Goal: Task Accomplishment & Management: Use online tool/utility

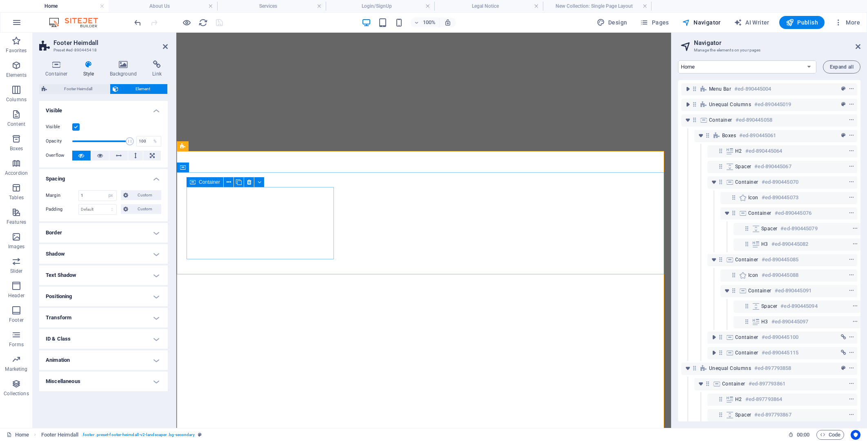
select select "px"
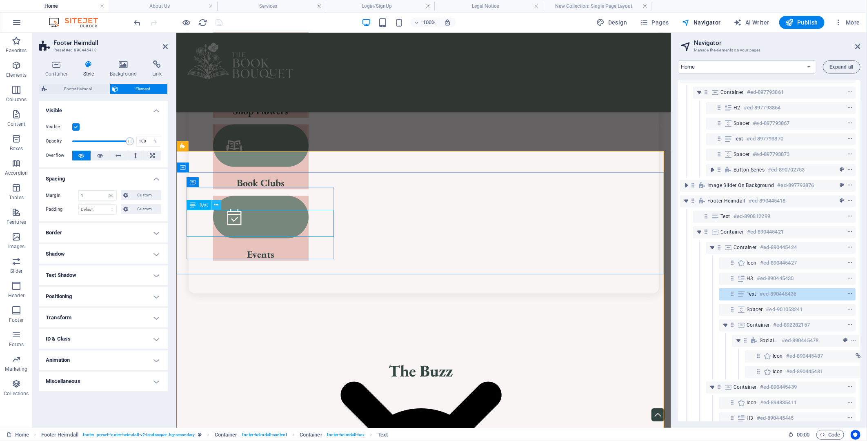
click at [214, 206] on icon at bounding box center [216, 205] width 4 height 9
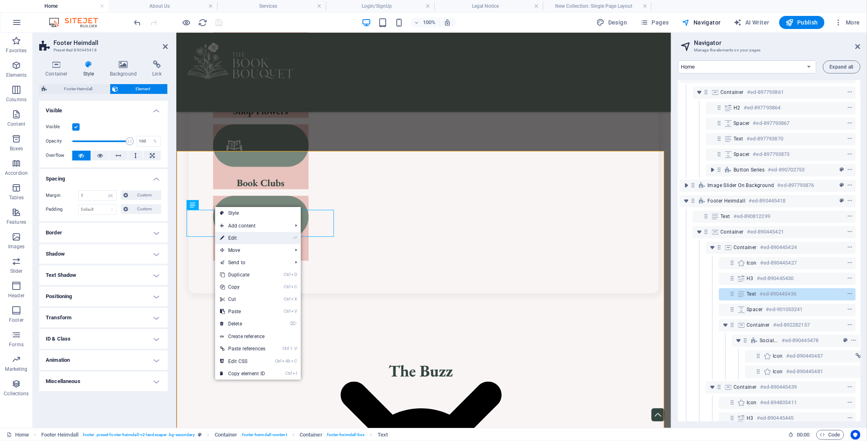
drag, startPoint x: 223, startPoint y: 239, endPoint x: 47, endPoint y: 205, distance: 179.6
click at [223, 239] on icon at bounding box center [222, 238] width 4 height 12
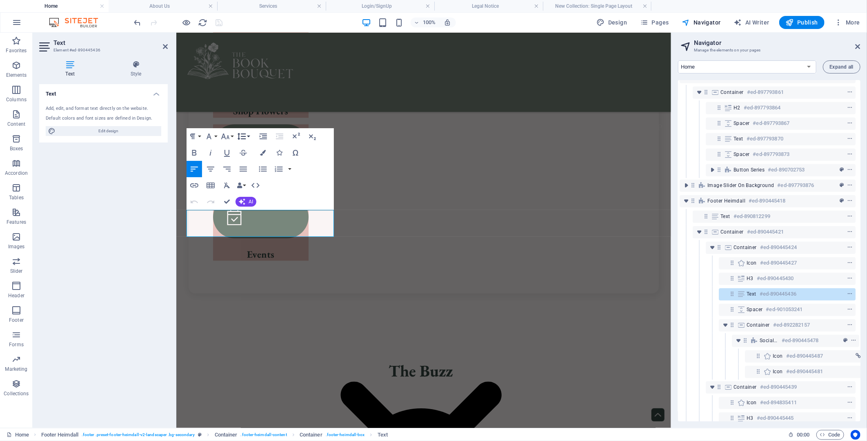
click at [250, 138] on button "Line Height" at bounding box center [244, 136] width 16 height 16
click at [108, 185] on div "Text Add, edit, and format text directly on the website. Default colors and fon…" at bounding box center [103, 252] width 129 height 337
click at [136, 67] on icon at bounding box center [136, 64] width 64 height 8
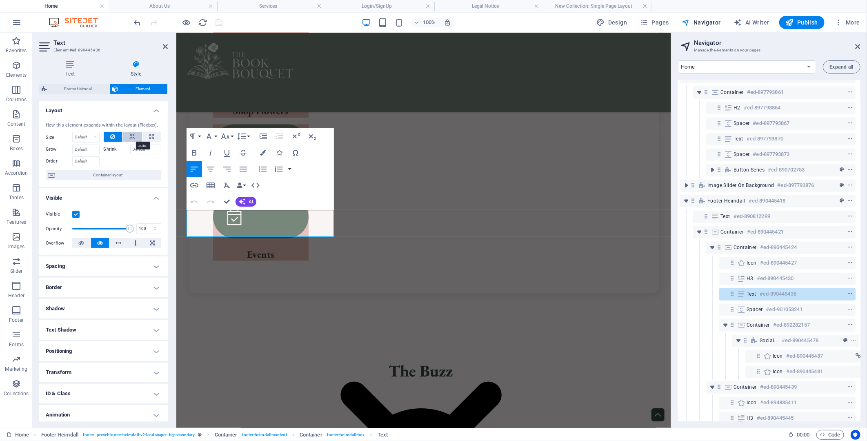
click at [131, 136] on icon at bounding box center [132, 137] width 6 height 10
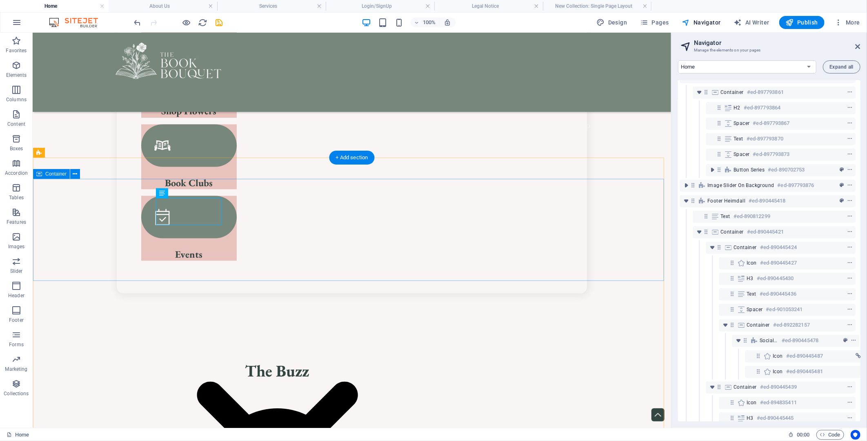
scroll to position [900, 0]
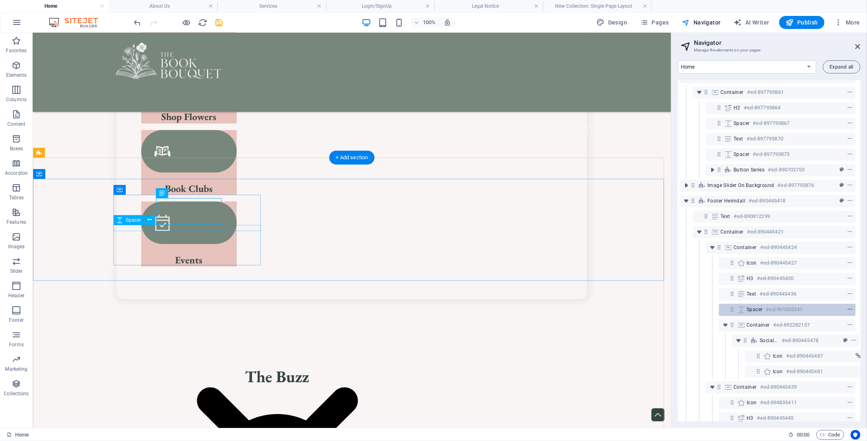
click at [849, 310] on icon "context-menu" at bounding box center [850, 310] width 6 height 6
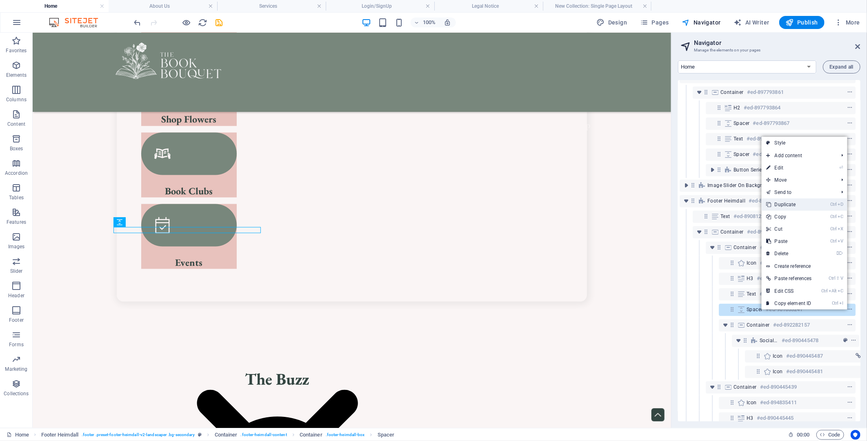
click at [792, 203] on link "Ctrl D Duplicate" at bounding box center [789, 204] width 55 height 12
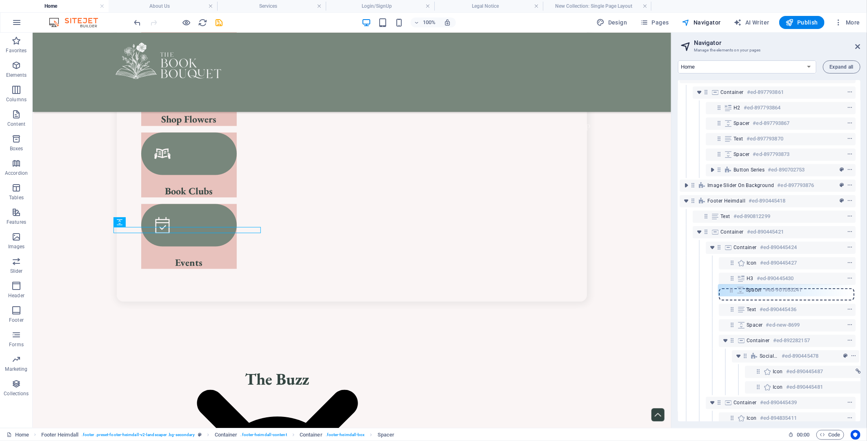
drag, startPoint x: 734, startPoint y: 310, endPoint x: 734, endPoint y: 289, distance: 21.3
click at [734, 289] on div "Menu Bar #ed-890445004 Unequal Columns #ed-890445019 Container #ed-890445058 Bo…" at bounding box center [769, 250] width 183 height 341
drag, startPoint x: 734, startPoint y: 295, endPoint x: 736, endPoint y: 274, distance: 20.5
click at [736, 274] on div "Menu Bar #ed-890445004 Unequal Columns #ed-890445019 Container #ed-890445058 Bo…" at bounding box center [769, 250] width 183 height 341
drag, startPoint x: 733, startPoint y: 280, endPoint x: 733, endPoint y: 299, distance: 18.8
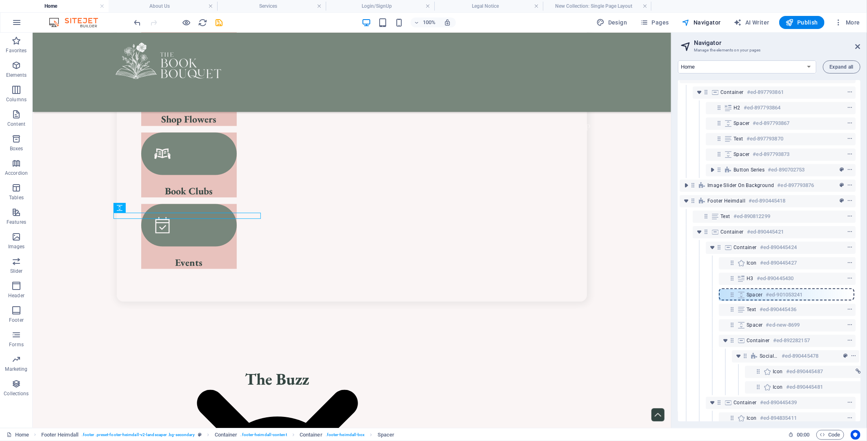
click at [733, 299] on div "Menu Bar #ed-890445004 Unequal Columns #ed-890445019 Container #ed-890445058 Bo…" at bounding box center [769, 250] width 183 height 341
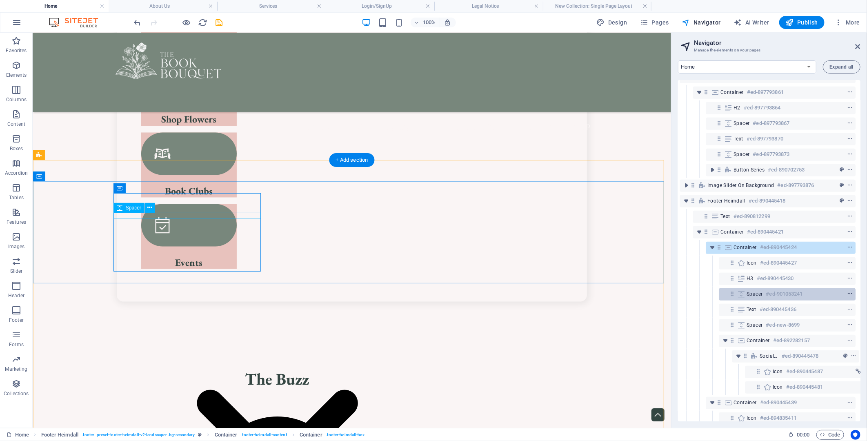
click at [852, 292] on span "context-menu" at bounding box center [850, 294] width 8 height 6
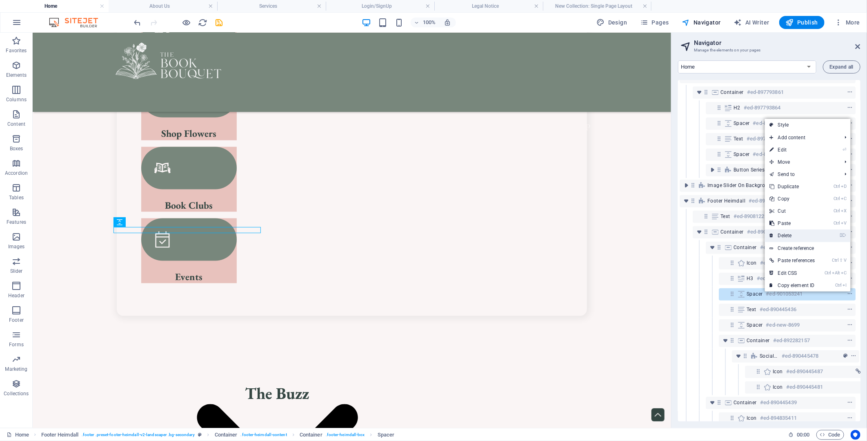
click at [785, 235] on link "⌦ Delete" at bounding box center [792, 236] width 55 height 12
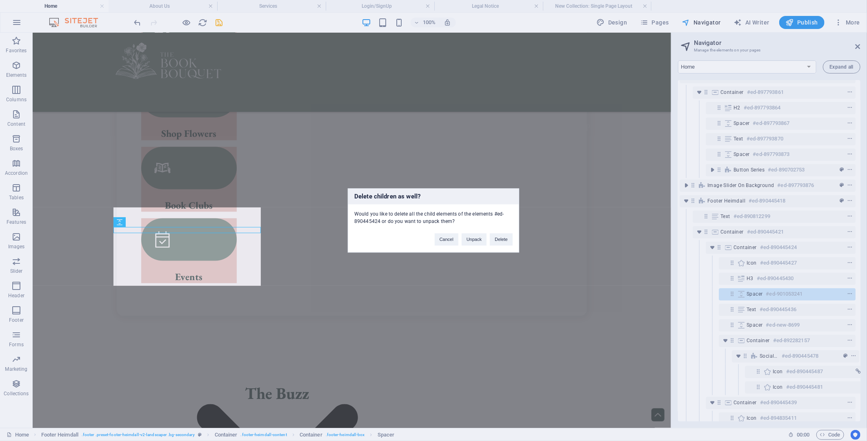
click at [752, 294] on div "Delete children as well? Would you like to delete all the child elements of the…" at bounding box center [433, 220] width 867 height 441
click at [498, 240] on button "Delete" at bounding box center [501, 240] width 23 height 12
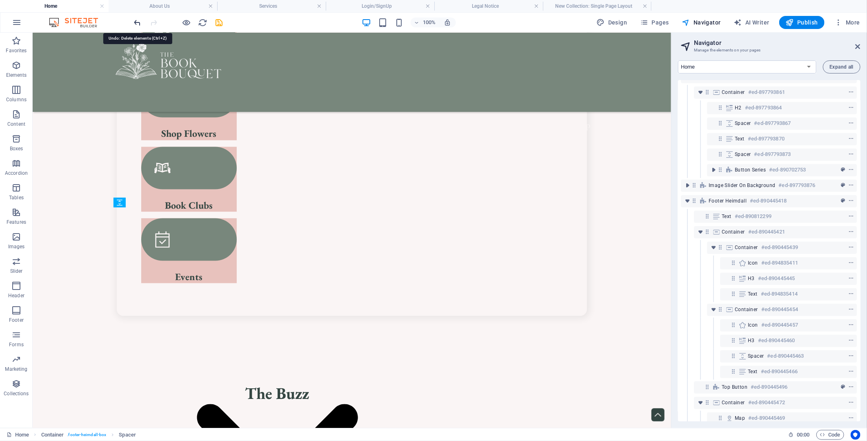
click at [137, 21] on icon "undo" at bounding box center [137, 22] width 9 height 9
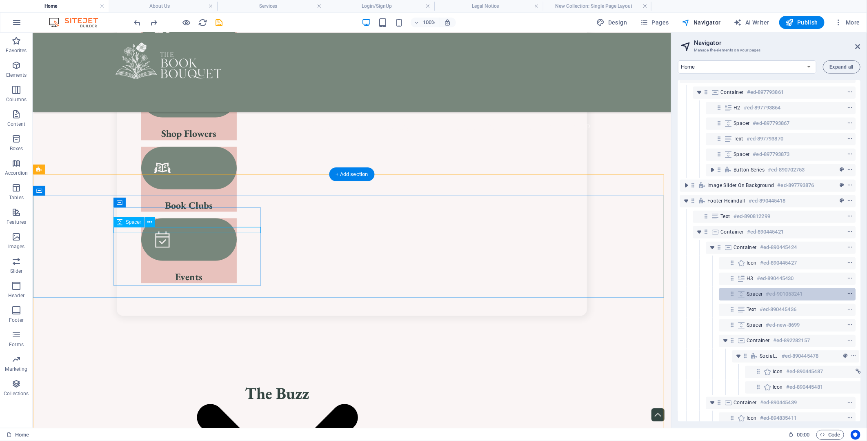
click at [850, 291] on icon "context-menu" at bounding box center [850, 294] width 6 height 6
click at [847, 294] on icon "context-menu" at bounding box center [850, 294] width 6 height 6
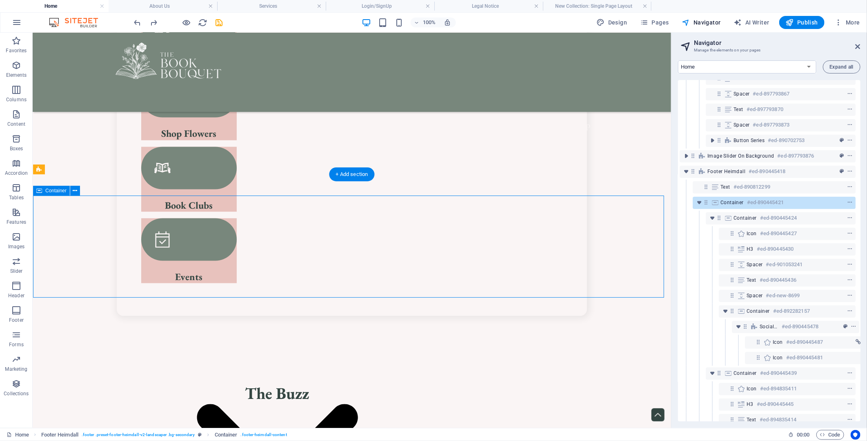
scroll to position [276, 2]
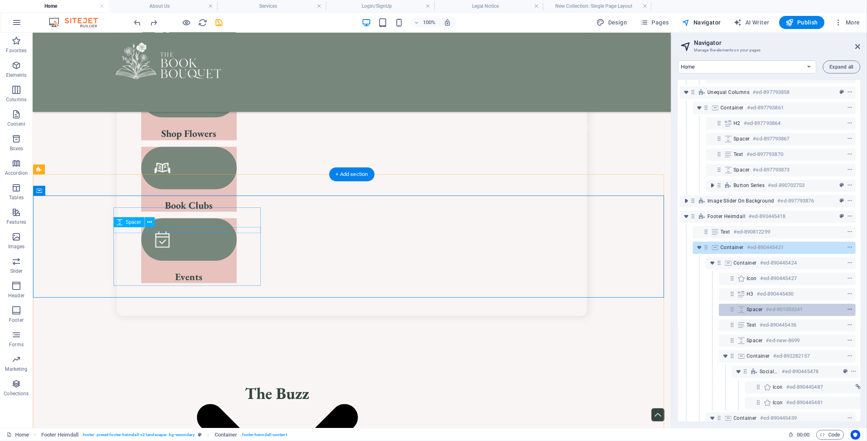
click at [851, 308] on icon "context-menu" at bounding box center [850, 310] width 6 height 6
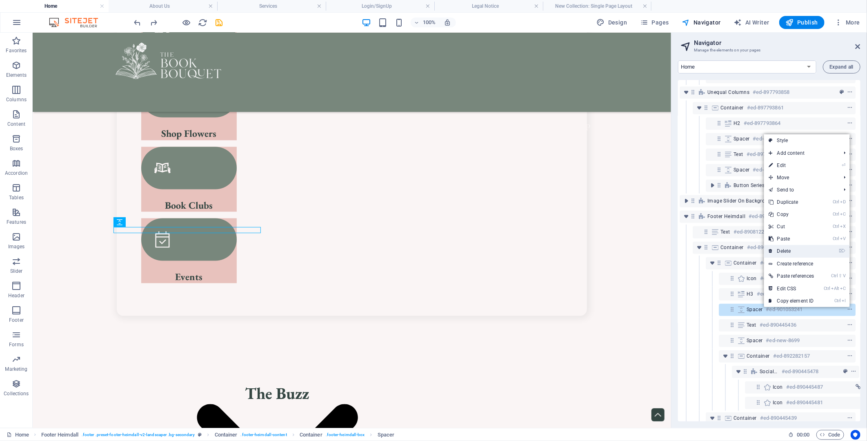
click at [786, 249] on link "⌦ Delete" at bounding box center [792, 251] width 55 height 12
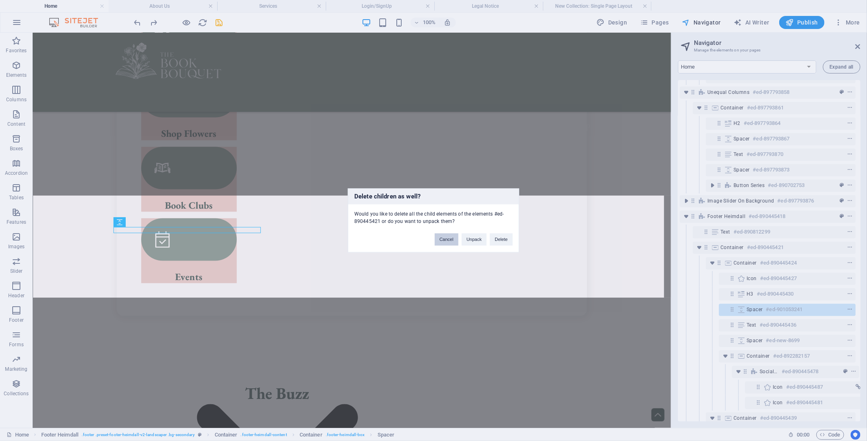
click at [446, 239] on button "Cancel" at bounding box center [447, 240] width 24 height 12
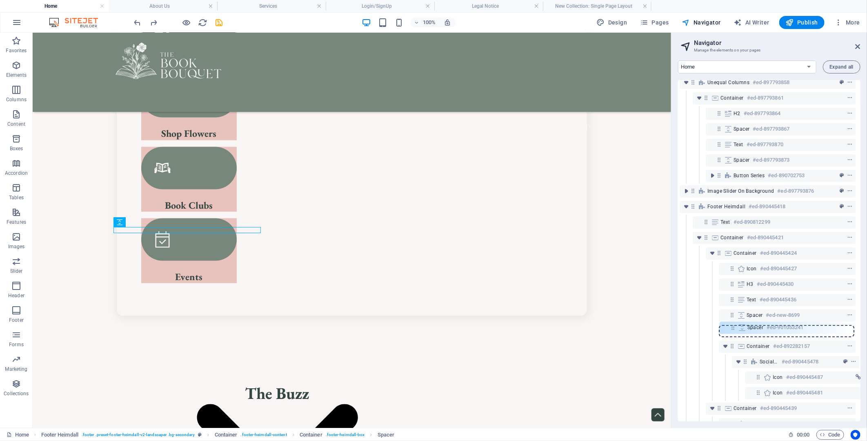
scroll to position [288, 2]
drag, startPoint x: 733, startPoint y: 310, endPoint x: 734, endPoint y: 331, distance: 20.8
click at [734, 331] on div "Menu Bar #ed-890445004 Unequal Columns #ed-890445019 Container #ed-890445058 Bo…" at bounding box center [769, 250] width 183 height 341
click at [848, 328] on icon "context-menu" at bounding box center [850, 329] width 6 height 6
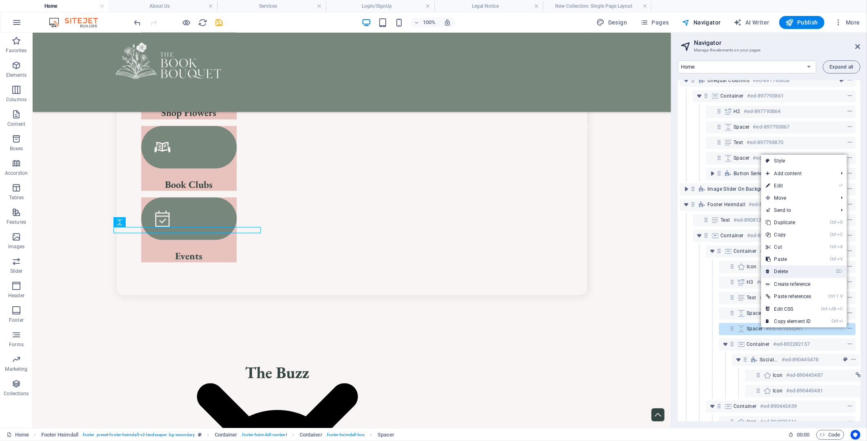
click at [789, 271] on link "⌦ Delete" at bounding box center [789, 271] width 55 height 12
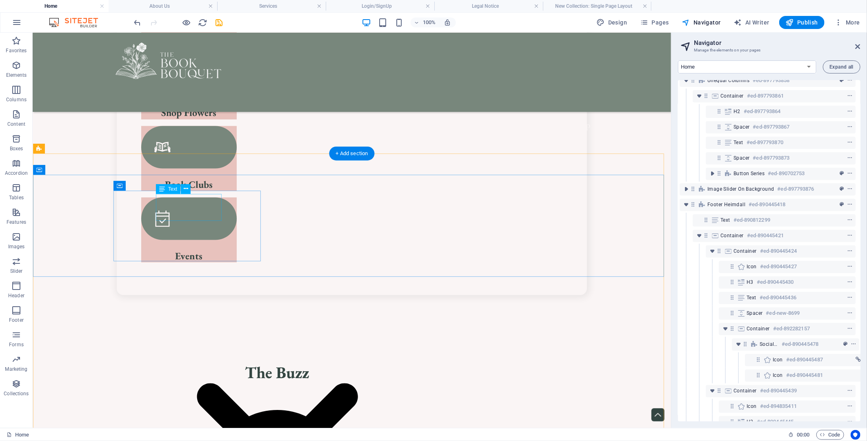
click at [847, 297] on icon "context-menu" at bounding box center [850, 298] width 6 height 6
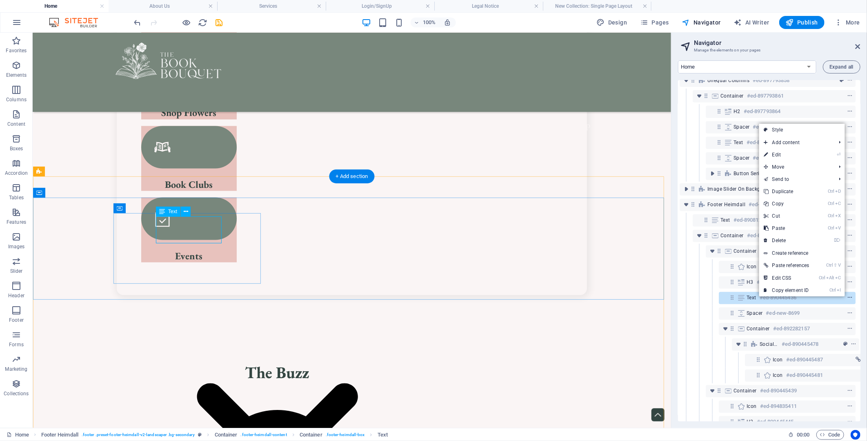
scroll to position [881, 0]
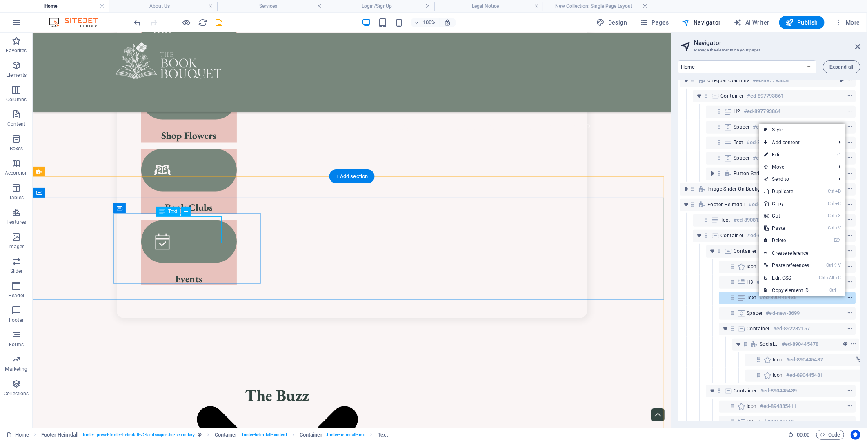
click at [847, 297] on icon "context-menu" at bounding box center [850, 298] width 6 height 6
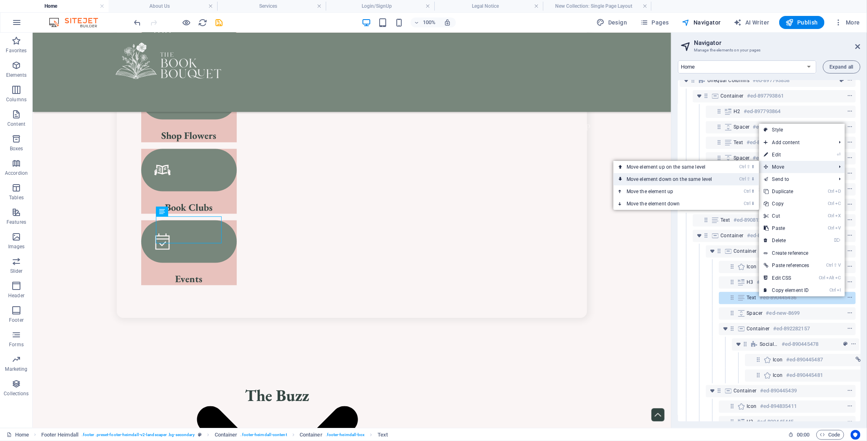
click at [675, 180] on link "Ctrl ⇧ ⬇ Move element down on the same level" at bounding box center [671, 179] width 115 height 12
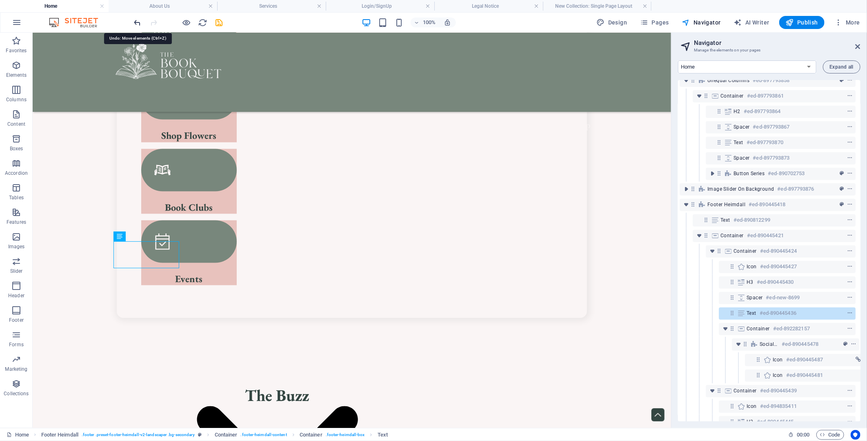
click at [134, 27] on icon "undo" at bounding box center [137, 22] width 9 height 9
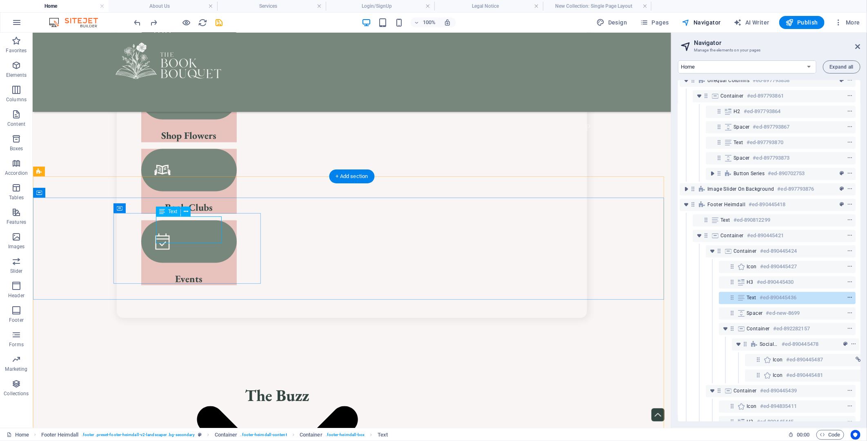
click at [851, 293] on button "context-menu" at bounding box center [850, 298] width 8 height 10
click at [849, 296] on icon "context-menu" at bounding box center [850, 298] width 6 height 6
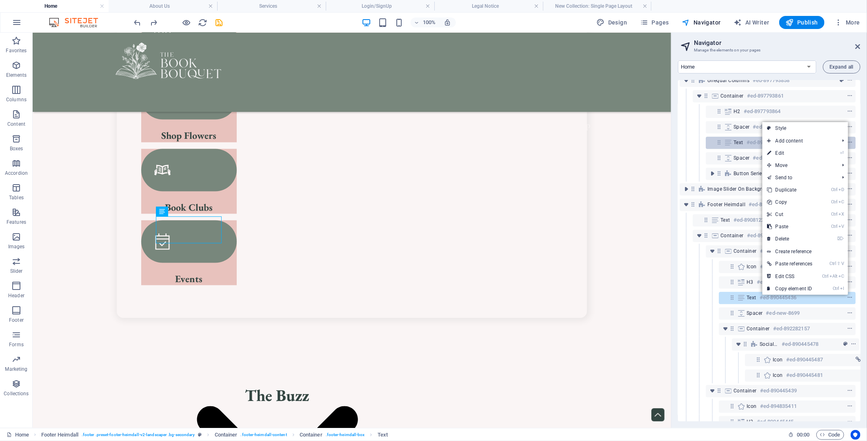
drag, startPoint x: 786, startPoint y: 152, endPoint x: 783, endPoint y: 148, distance: 5.0
click at [786, 152] on link "⏎ Edit" at bounding box center [790, 153] width 55 height 12
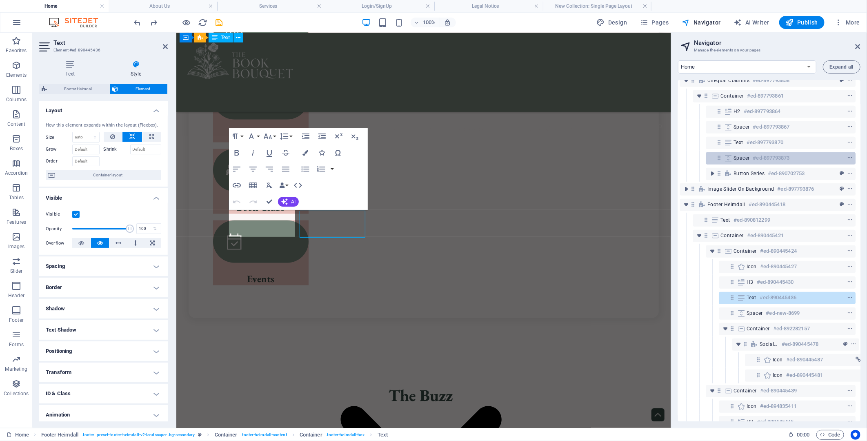
scroll to position [887, 0]
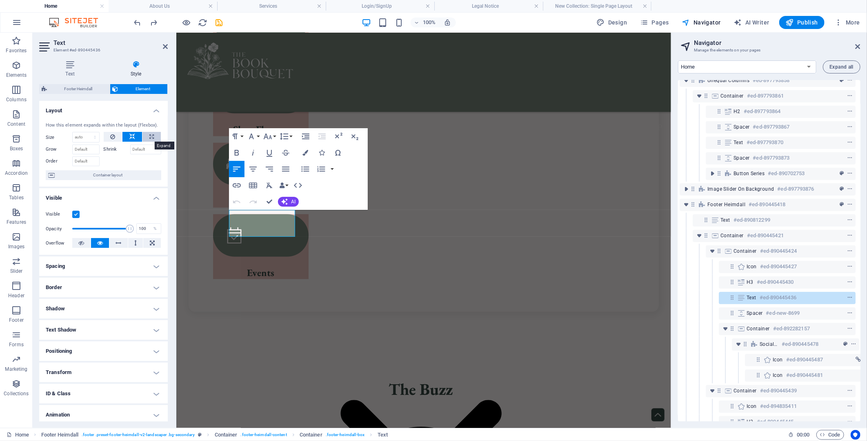
click at [147, 137] on button at bounding box center [152, 137] width 18 height 10
type input "100"
select select "%"
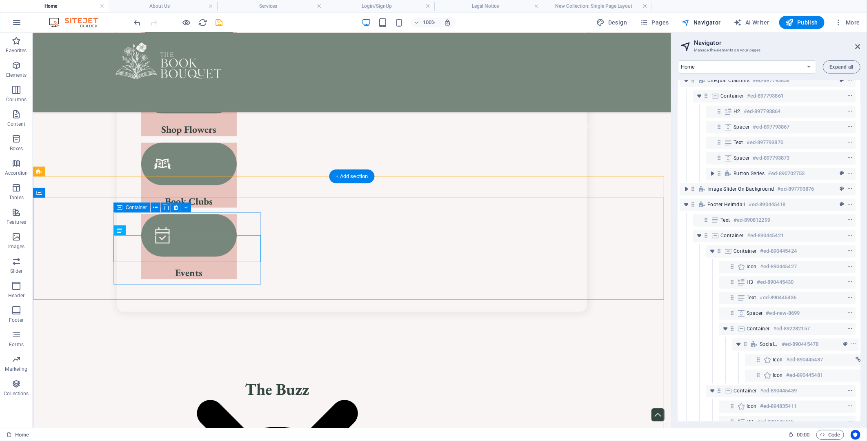
scroll to position [881, 0]
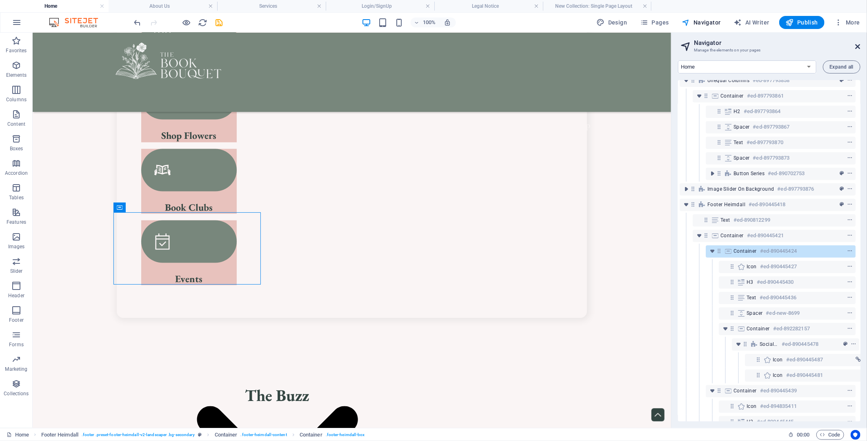
click at [860, 45] on icon at bounding box center [858, 46] width 5 height 7
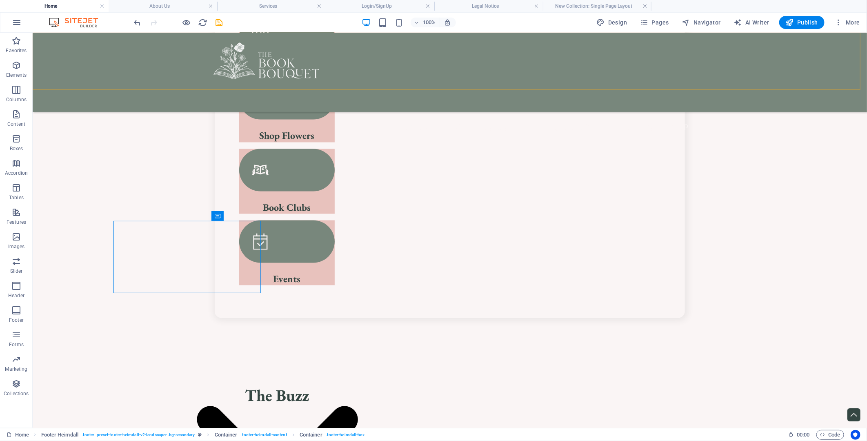
scroll to position [873, 0]
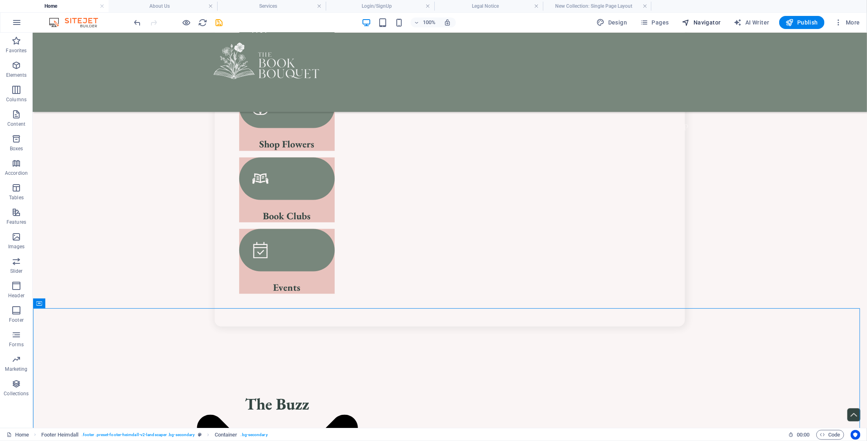
click at [710, 18] on span "Navigator" at bounding box center [701, 22] width 39 height 8
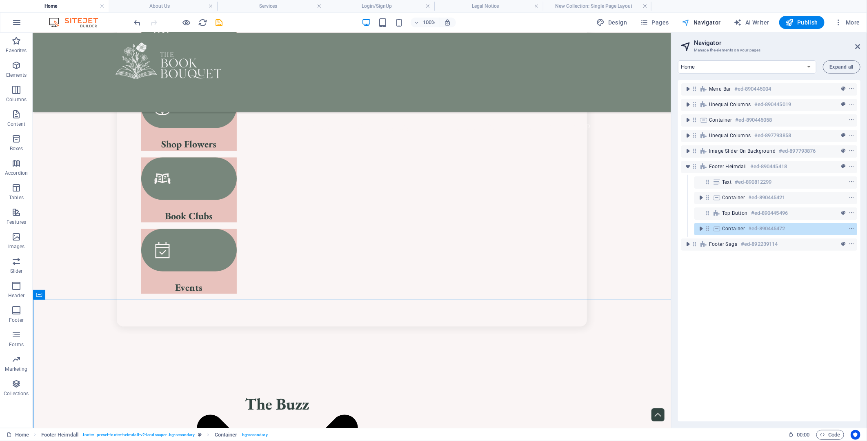
scroll to position [881, 0]
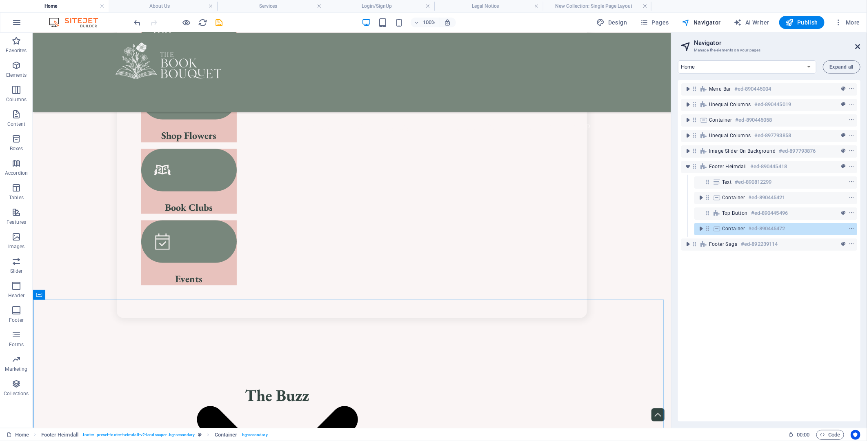
click at [856, 46] on icon at bounding box center [858, 46] width 5 height 7
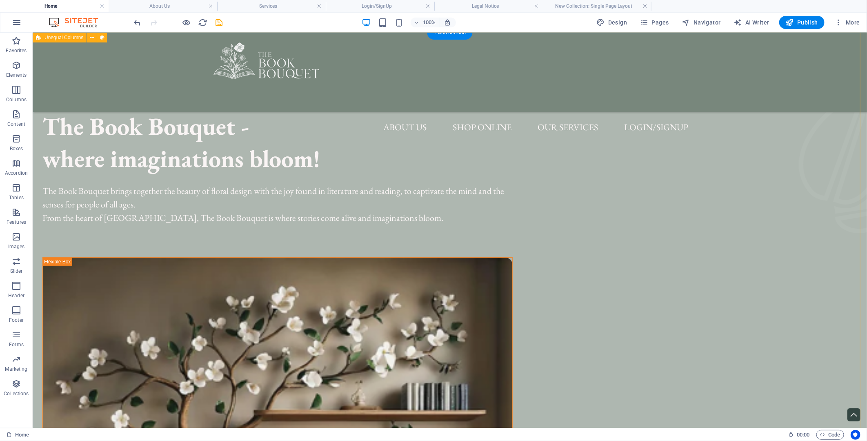
scroll to position [0, 0]
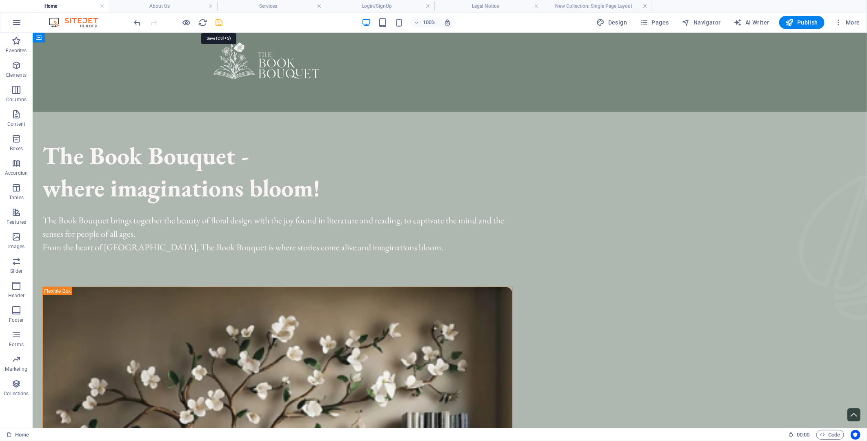
click at [221, 23] on icon "save" at bounding box center [219, 22] width 9 height 9
click at [154, 3] on h4 "About Us" at bounding box center [163, 6] width 109 height 9
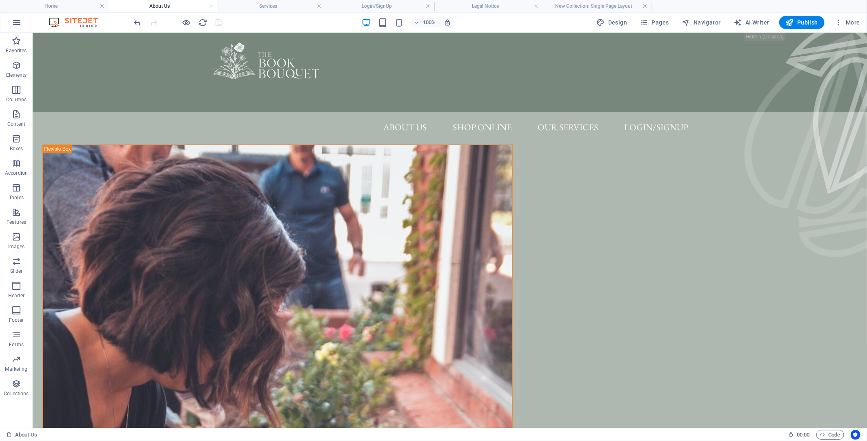
scroll to position [317, 0]
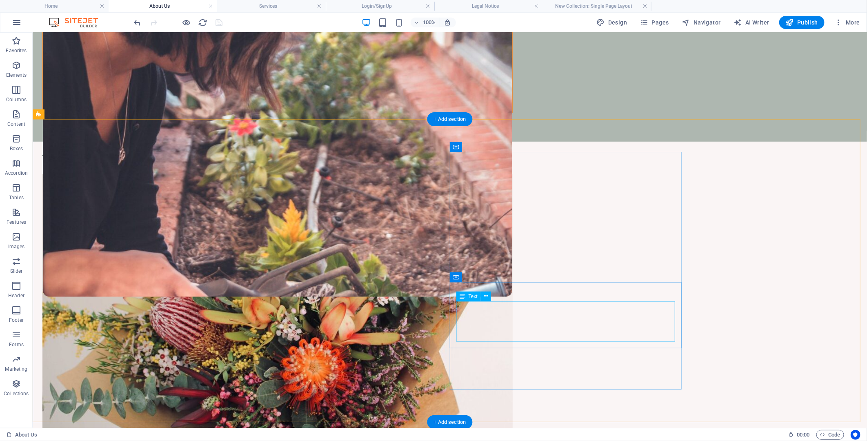
drag, startPoint x: 535, startPoint y: 333, endPoint x: 532, endPoint y: 328, distance: 5.5
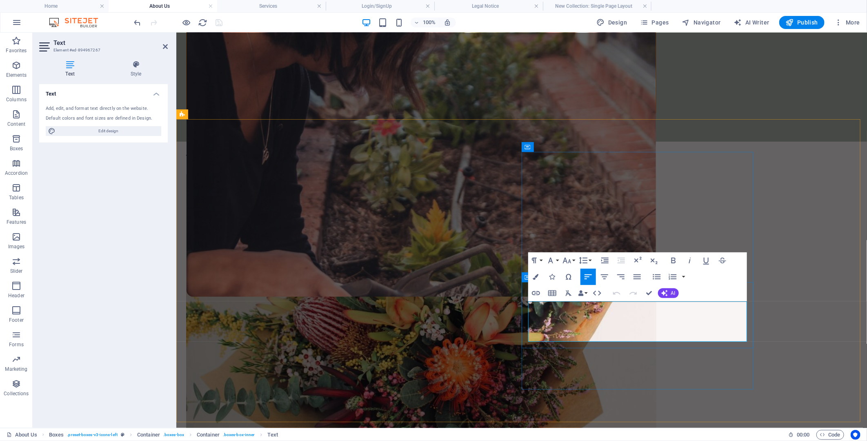
drag, startPoint x: 530, startPoint y: 308, endPoint x: 680, endPoint y: 332, distance: 152.6
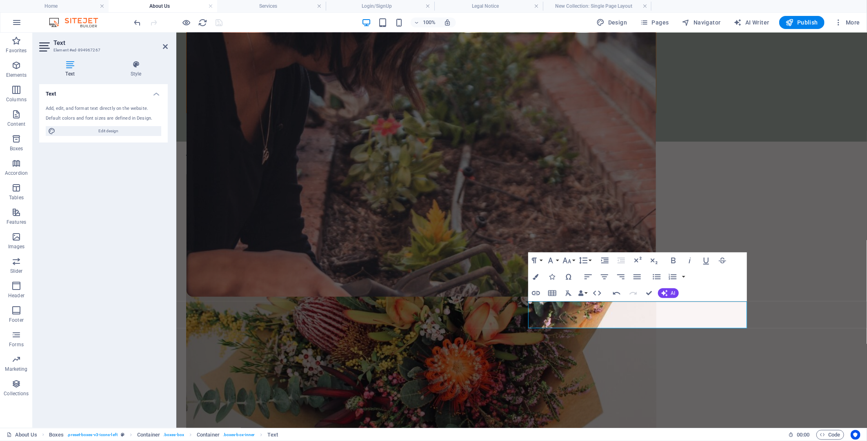
click at [115, 259] on div "Text Add, edit, and format text directly on the website. Default colors and fon…" at bounding box center [103, 252] width 129 height 337
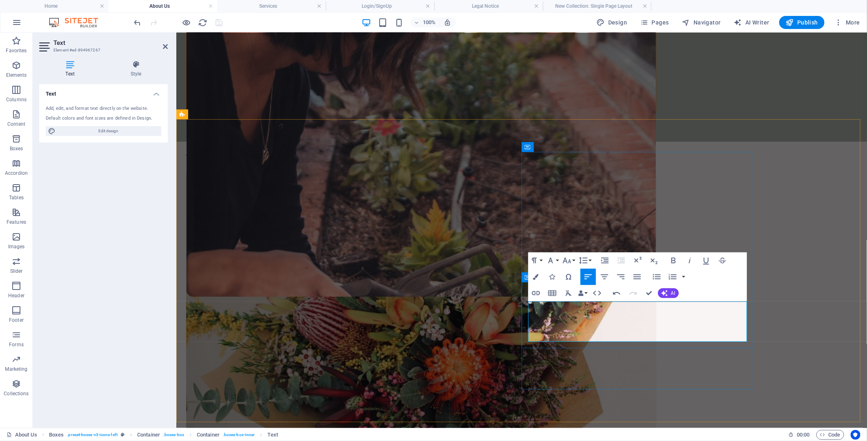
drag, startPoint x: 626, startPoint y: 335, endPoint x: 637, endPoint y: 338, distance: 11.4
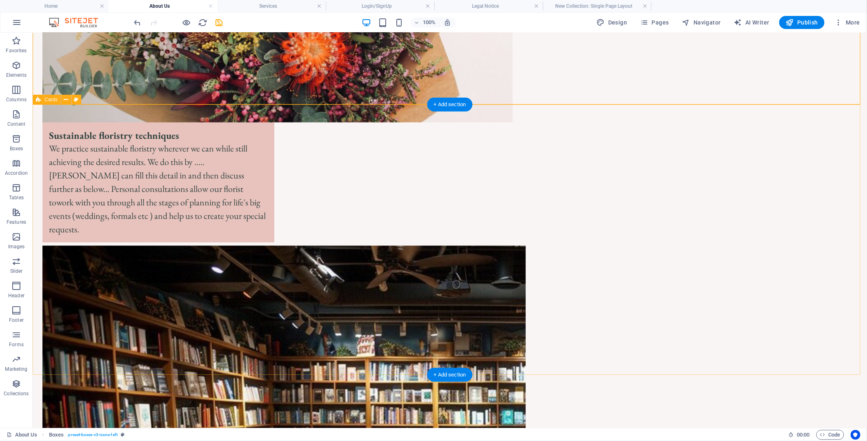
scroll to position [635, 0]
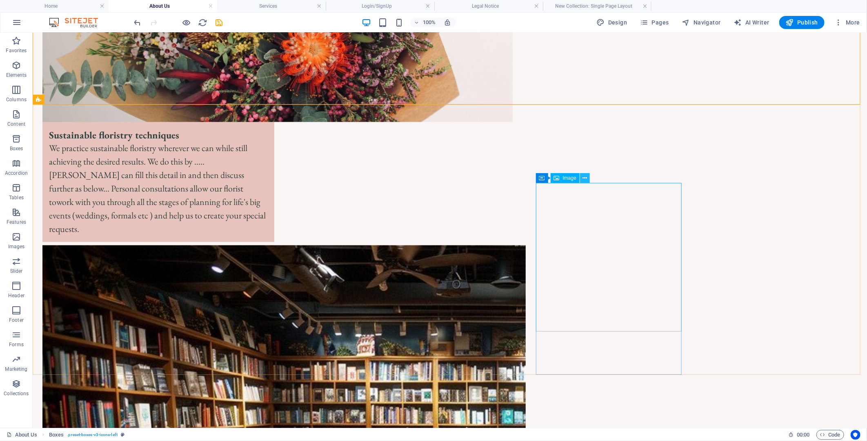
click at [584, 179] on icon at bounding box center [585, 178] width 4 height 9
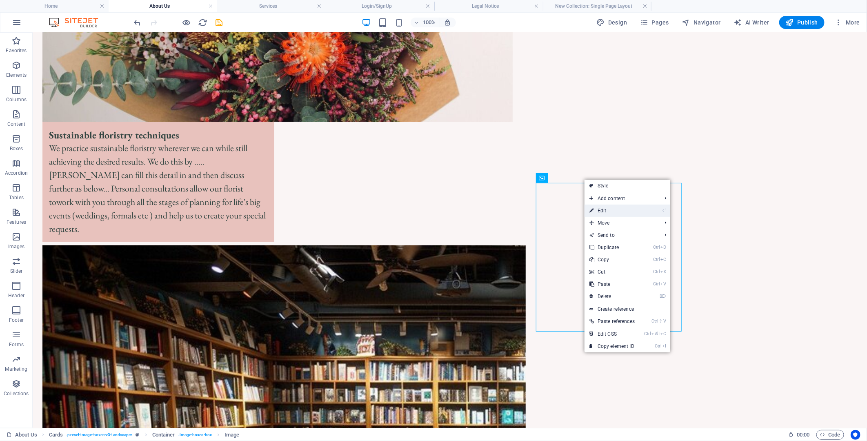
click at [595, 210] on link "⏎ Edit" at bounding box center [612, 211] width 55 height 12
select select "%"
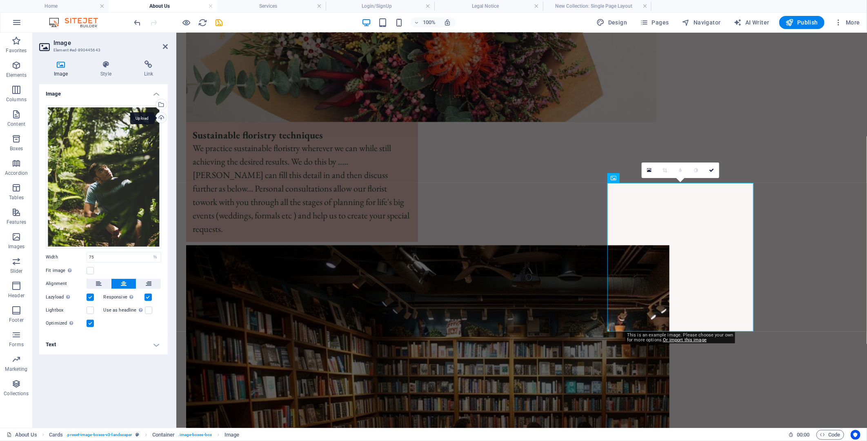
click at [161, 117] on div "Upload" at bounding box center [160, 118] width 12 height 12
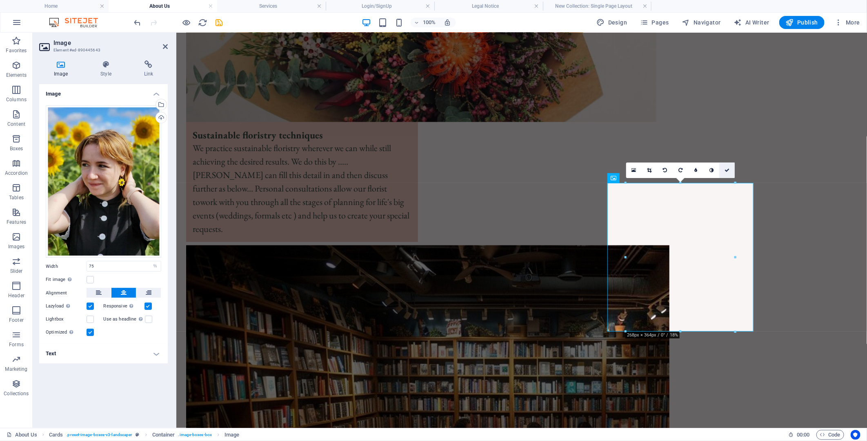
drag, startPoint x: 560, startPoint y: 136, endPoint x: 729, endPoint y: 166, distance: 172.2
click at [729, 166] on link at bounding box center [728, 171] width 16 height 16
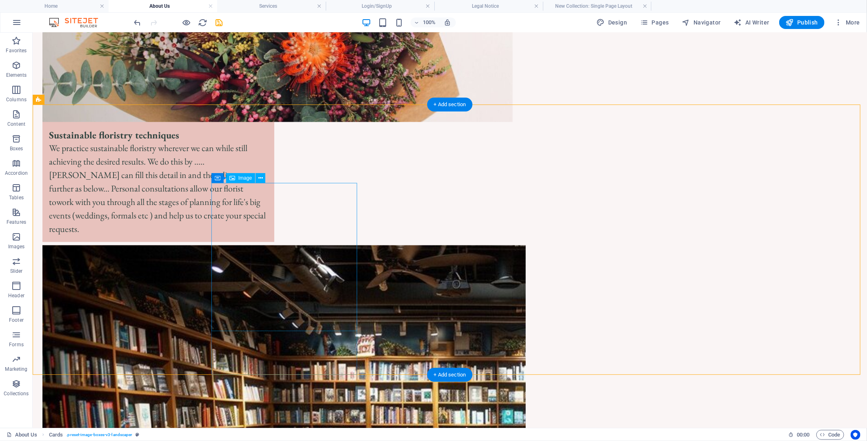
click at [257, 179] on button at bounding box center [261, 178] width 10 height 10
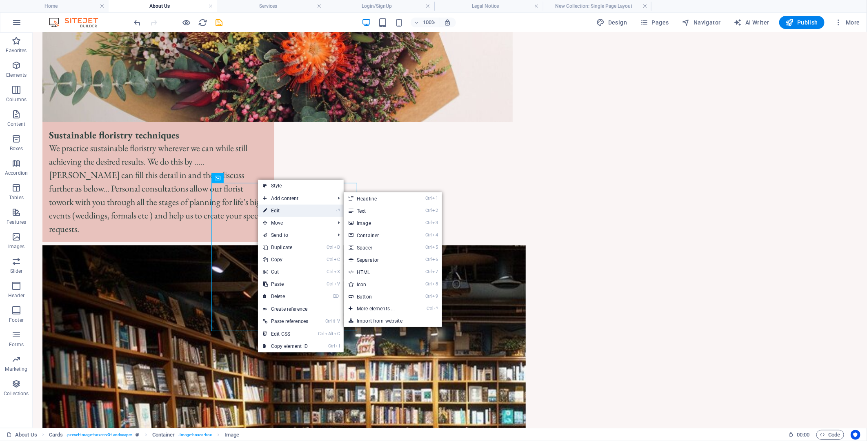
click at [271, 207] on link "⏎ Edit" at bounding box center [285, 211] width 55 height 12
select select "%"
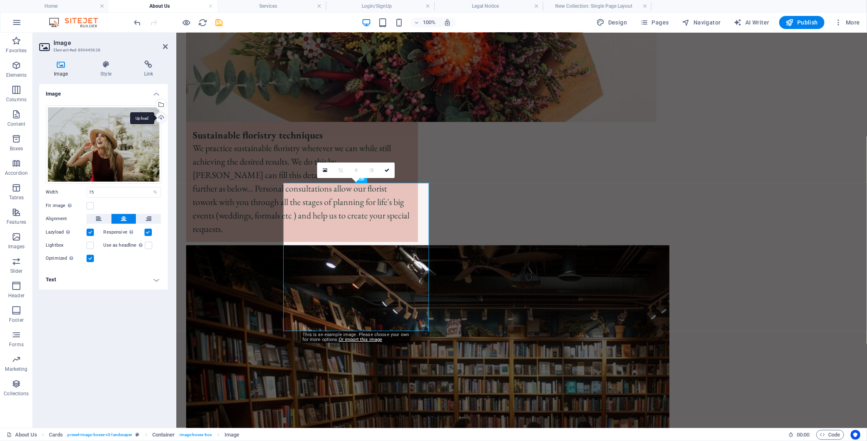
click at [158, 120] on div "Upload" at bounding box center [160, 118] width 12 height 12
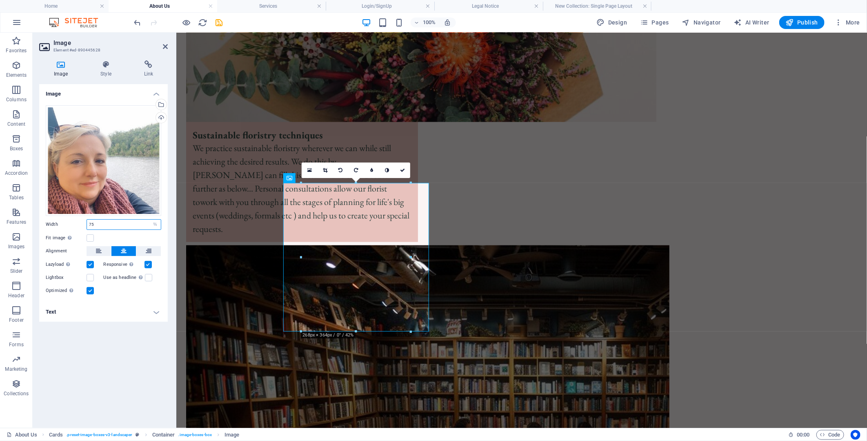
drag, startPoint x: 107, startPoint y: 226, endPoint x: 89, endPoint y: 225, distance: 18.8
click at [89, 225] on input "75" at bounding box center [124, 225] width 74 height 10
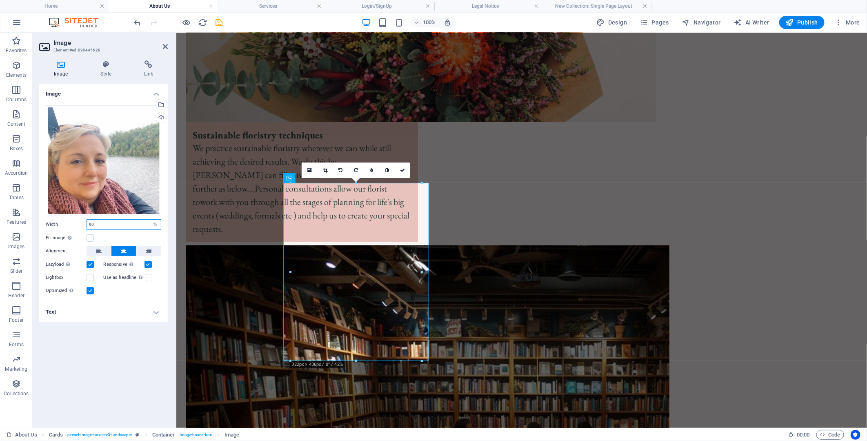
type input "9"
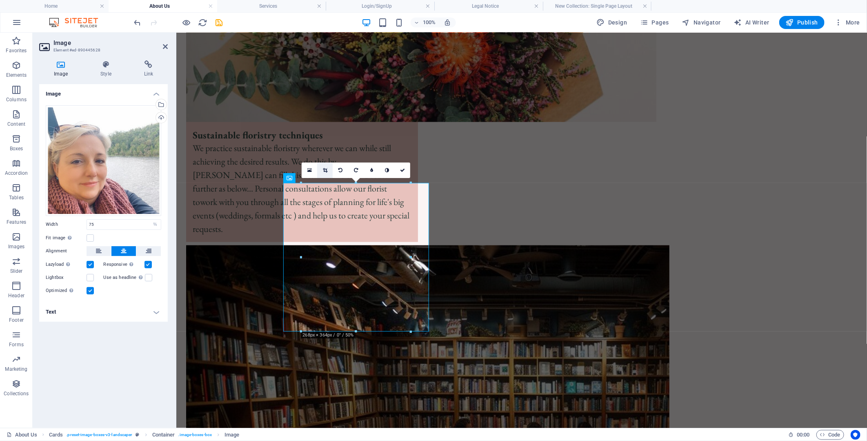
click at [325, 170] on icon at bounding box center [325, 170] width 4 height 5
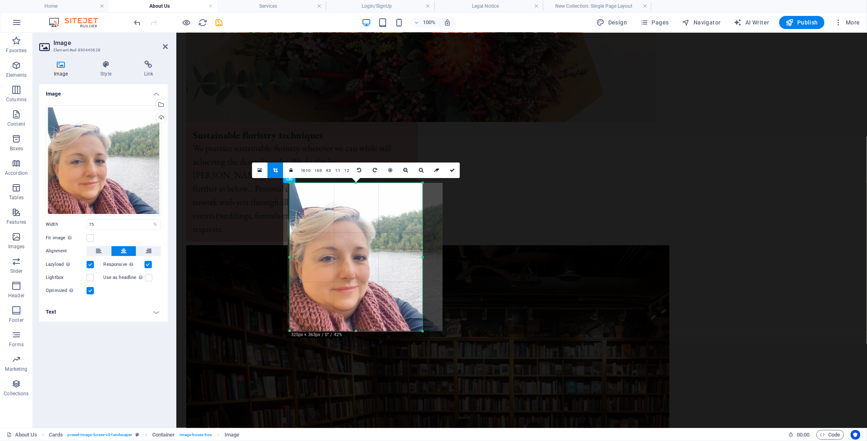
drag, startPoint x: 300, startPoint y: 258, endPoint x: 279, endPoint y: 258, distance: 20.8
click at [290, 258] on div "180 170 160 150 140 130 120 110 100 90 80 70 60 50 40 30 20 10 0 -10 -20 -30 -4…" at bounding box center [356, 257] width 133 height 148
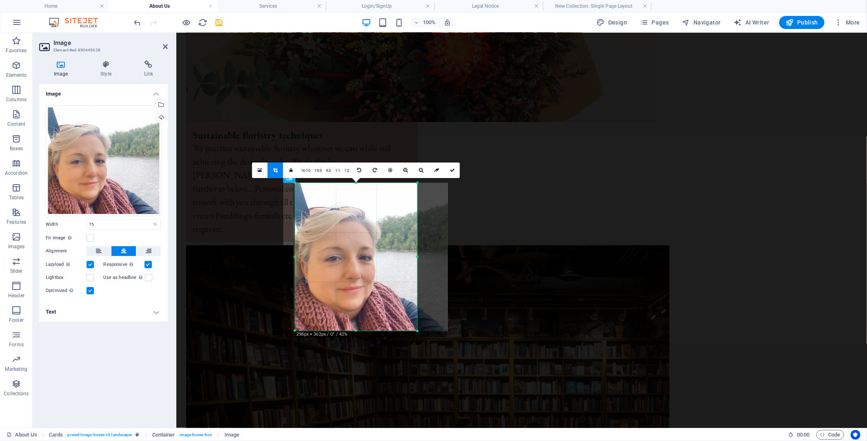
drag, startPoint x: 423, startPoint y: 259, endPoint x: 412, endPoint y: 258, distance: 11.0
click at [412, 258] on div "180 170 160 150 140 130 120 110 100 90 80 70 60 50 40 30 20 10 0 -10 -20 -30 -4…" at bounding box center [356, 257] width 122 height 148
click at [450, 174] on link at bounding box center [453, 171] width 16 height 16
type input "298"
select select "px"
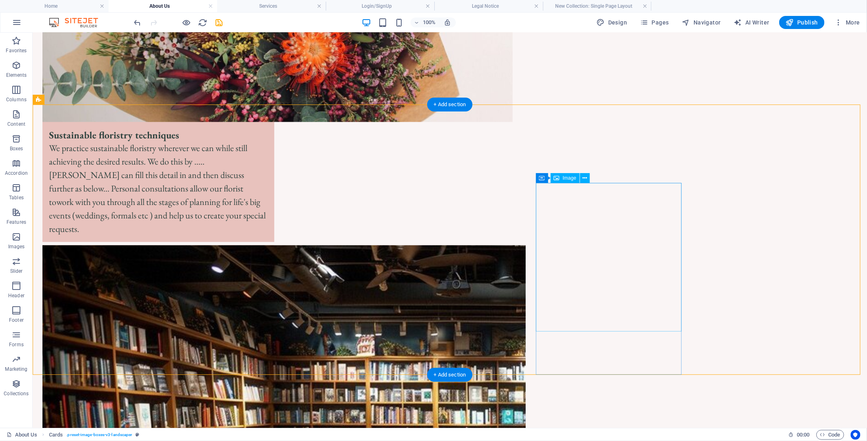
click at [582, 178] on button at bounding box center [585, 178] width 10 height 10
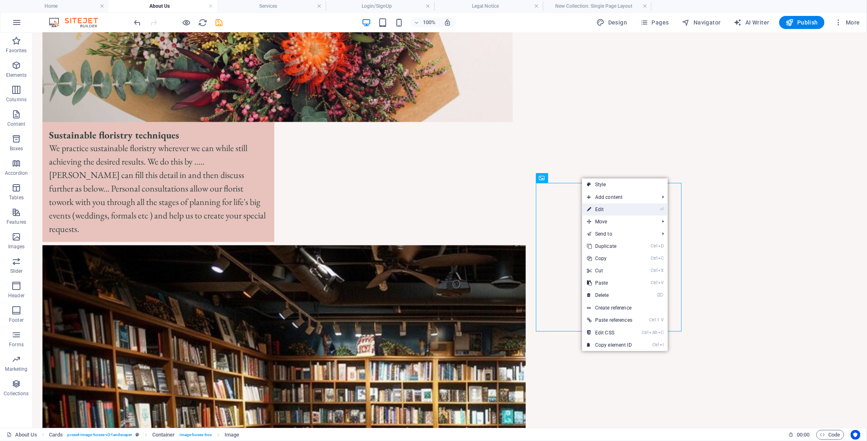
click at [590, 210] on icon at bounding box center [589, 209] width 4 height 12
select select "%"
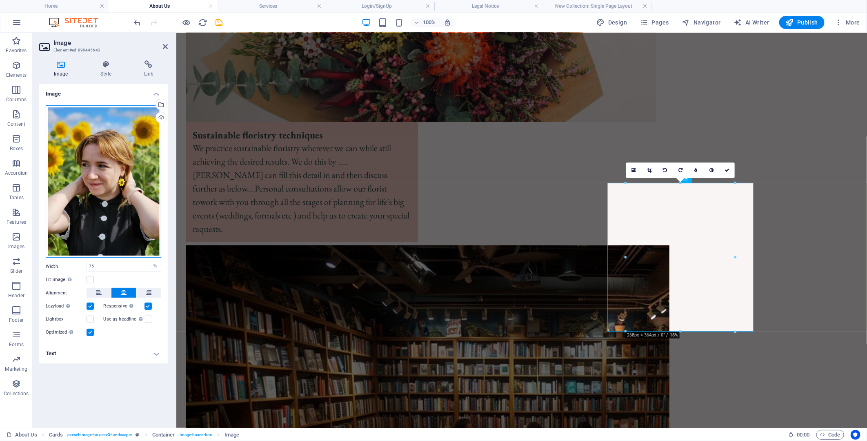
click at [114, 212] on div "Drag files here, click to choose files or select files from Files or our free s…" at bounding box center [104, 181] width 116 height 153
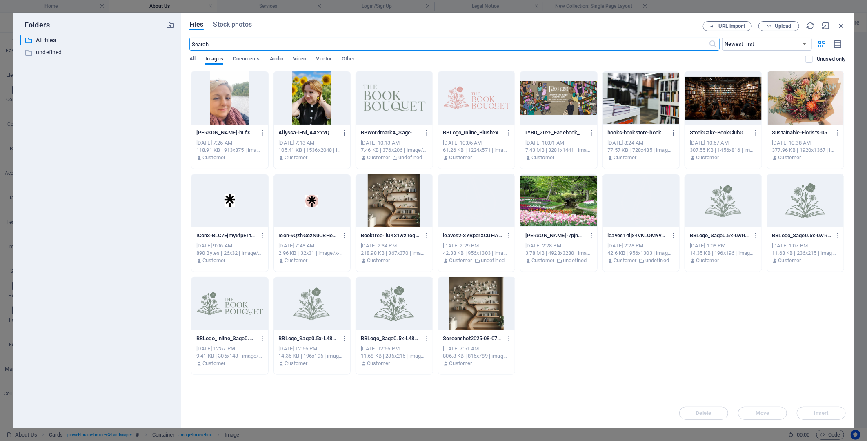
scroll to position [634, 0]
click at [843, 23] on icon "button" at bounding box center [841, 25] width 9 height 9
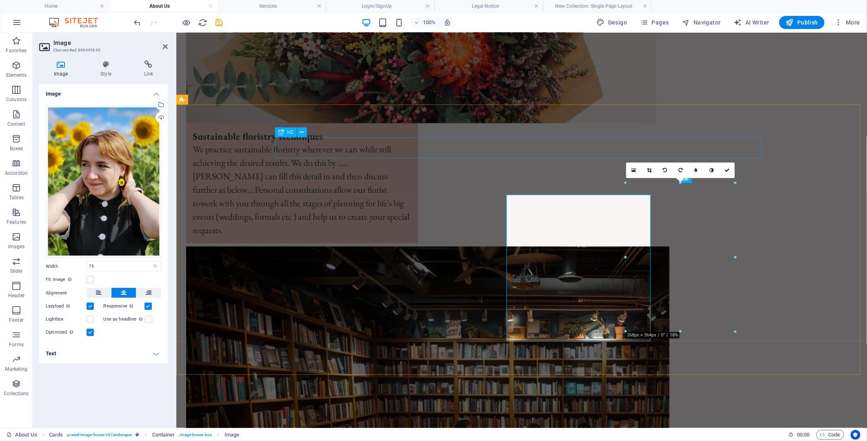
scroll to position [635, 0]
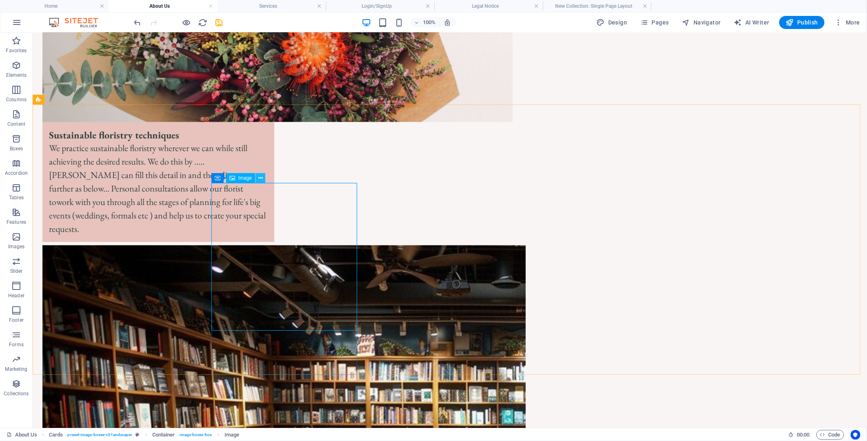
click at [263, 178] on button at bounding box center [261, 178] width 10 height 10
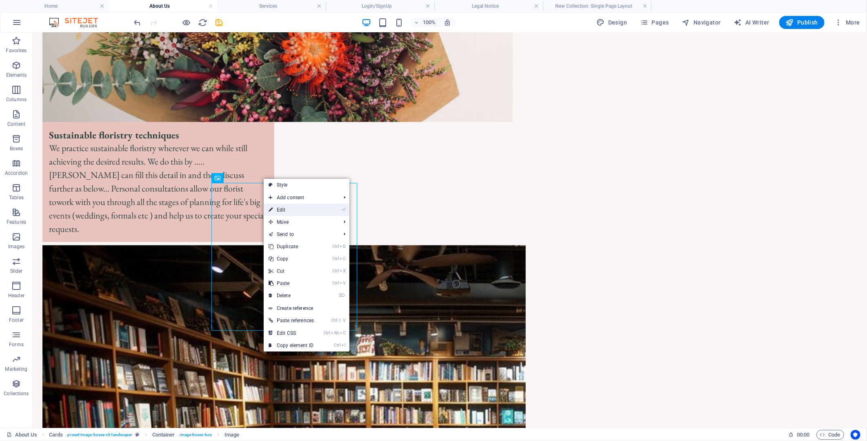
click at [277, 212] on link "⏎ Edit" at bounding box center [291, 210] width 55 height 12
select select "px"
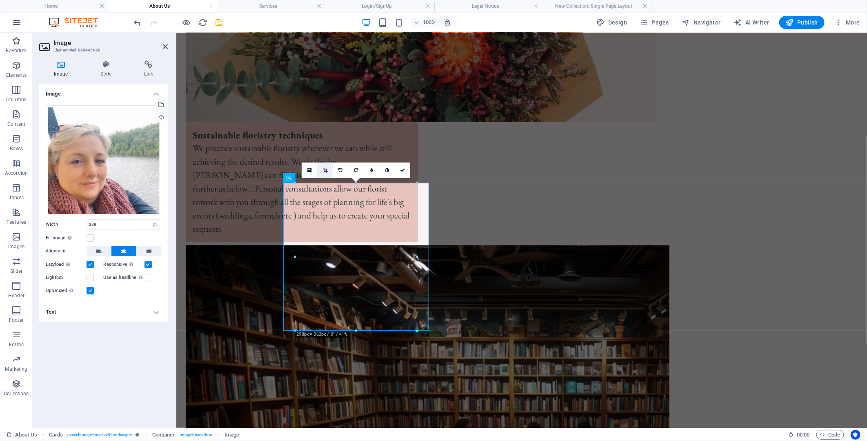
click at [324, 170] on icon at bounding box center [325, 170] width 4 height 5
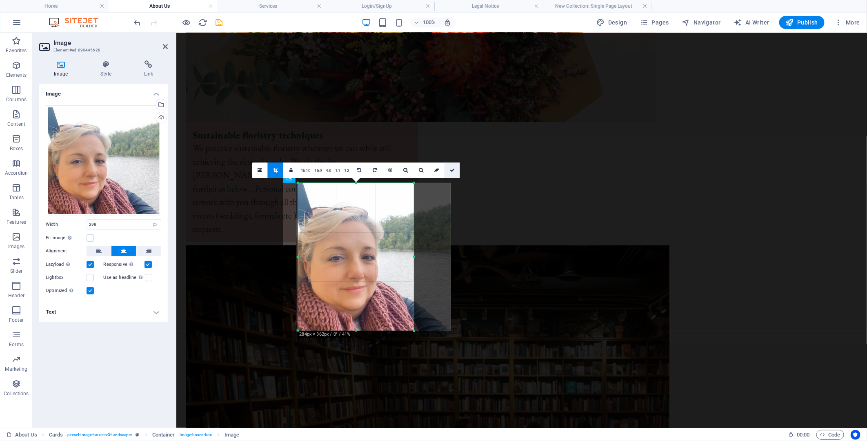
drag, startPoint x: 410, startPoint y: 259, endPoint x: 454, endPoint y: 169, distance: 100.6
click at [454, 169] on icon at bounding box center [452, 170] width 5 height 5
type input "283"
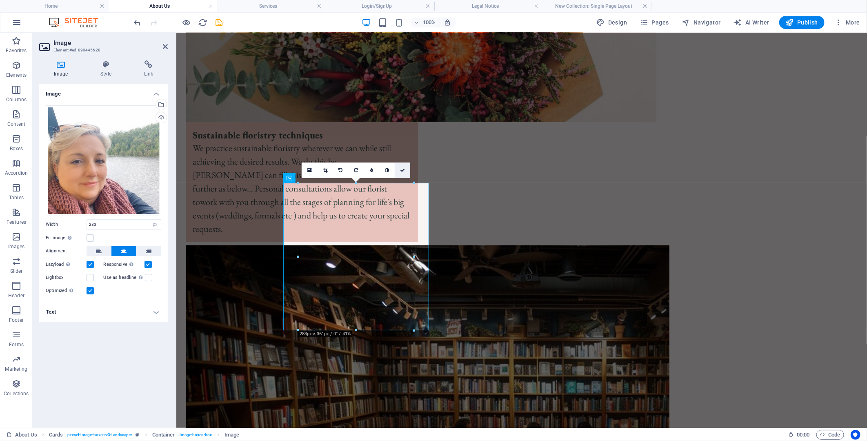
click at [403, 169] on icon at bounding box center [402, 170] width 5 height 5
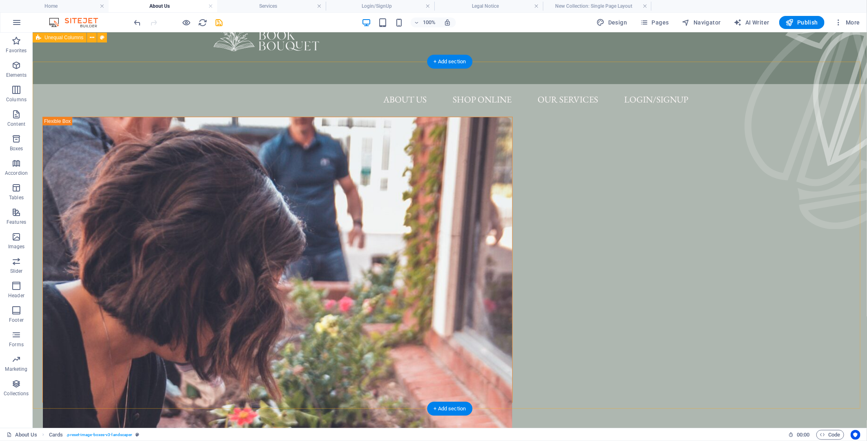
scroll to position [0, 0]
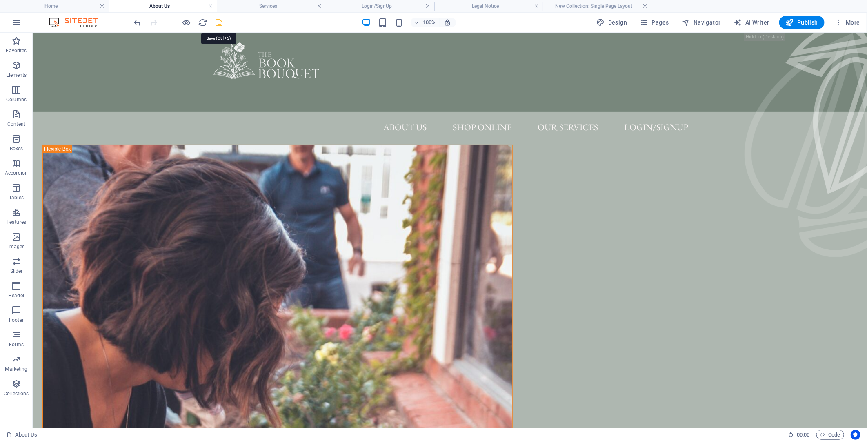
click at [218, 23] on icon "save" at bounding box center [219, 22] width 9 height 9
click at [258, 2] on h4 "Services" at bounding box center [271, 6] width 109 height 9
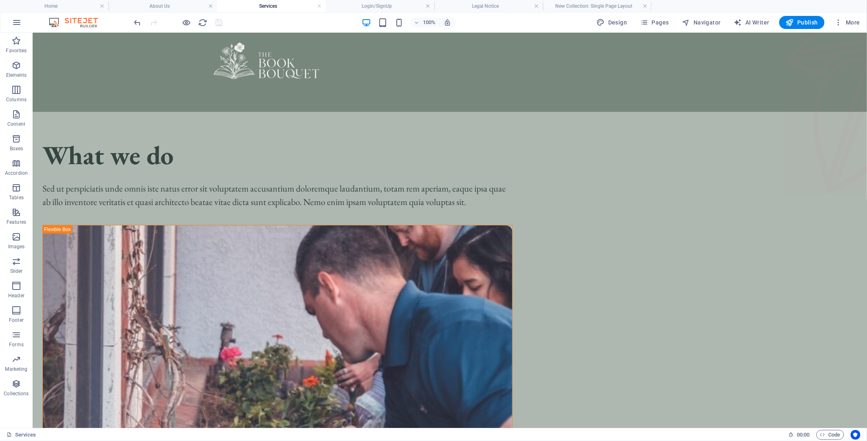
scroll to position [272, 0]
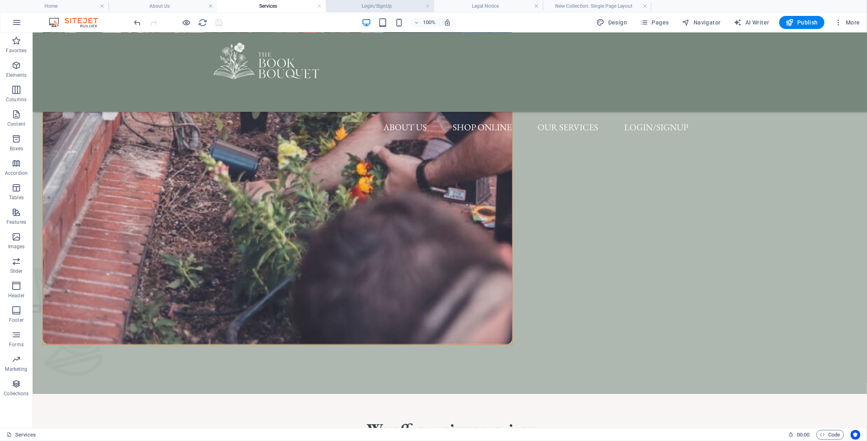
click at [348, 7] on h4 "Login/SignUp" at bounding box center [380, 6] width 109 height 9
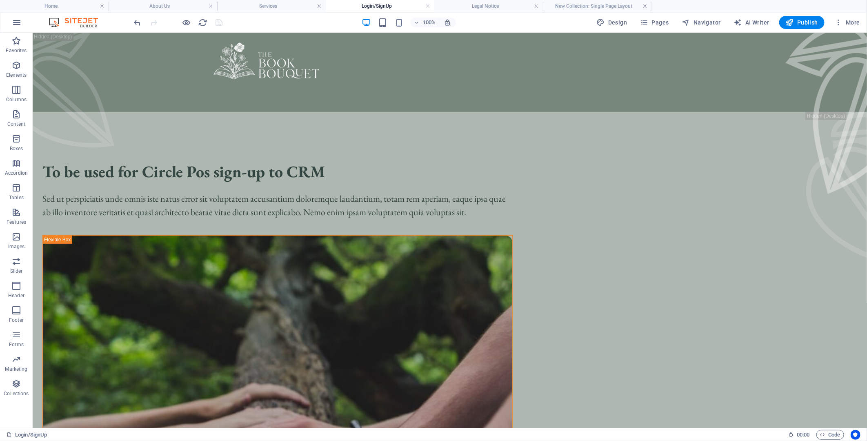
scroll to position [0, 0]
click at [457, 3] on h4 "Legal Notice" at bounding box center [489, 6] width 109 height 9
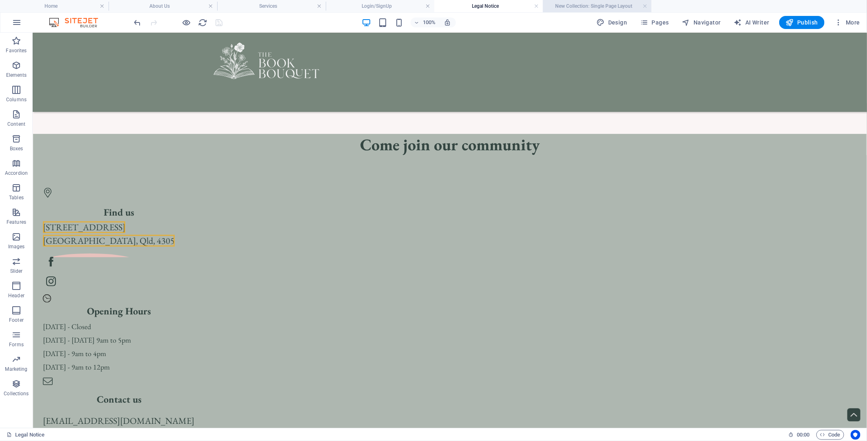
click at [571, 5] on h4 "New Collection: Single Page Layout" at bounding box center [597, 6] width 109 height 9
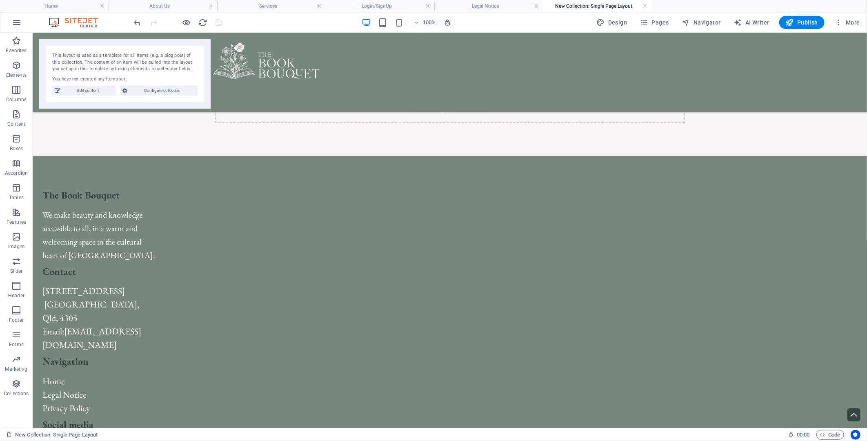
scroll to position [0, 0]
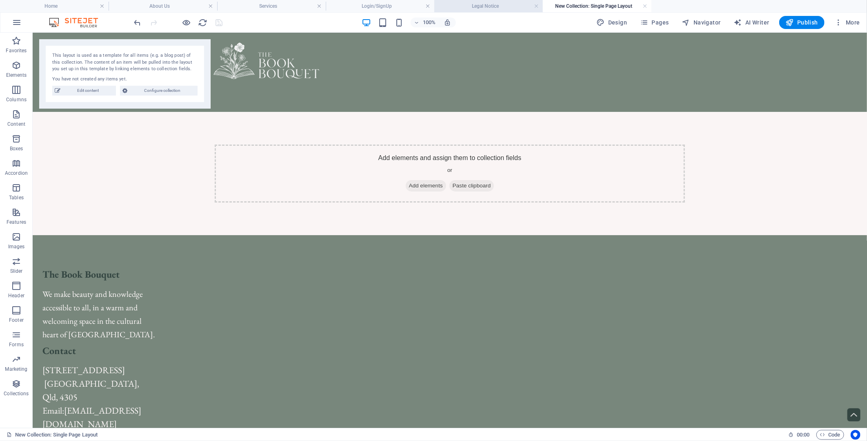
click at [489, 7] on h4 "Legal Notice" at bounding box center [489, 6] width 109 height 9
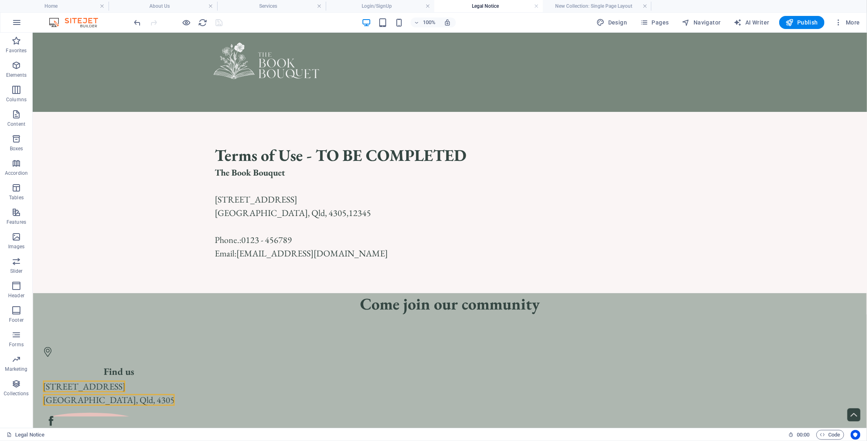
scroll to position [137, 0]
